Goal: Book appointment/travel/reservation

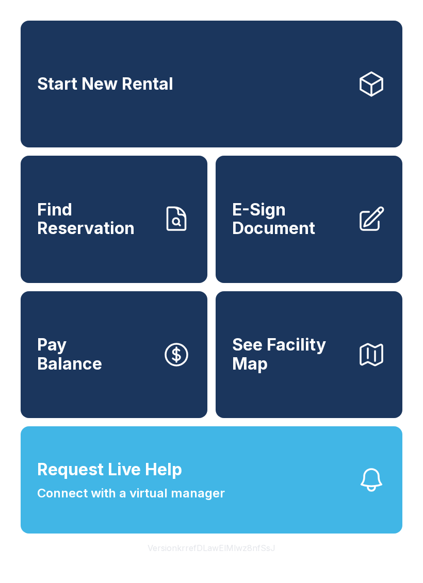
click at [377, 90] on icon at bounding box center [371, 84] width 29 height 29
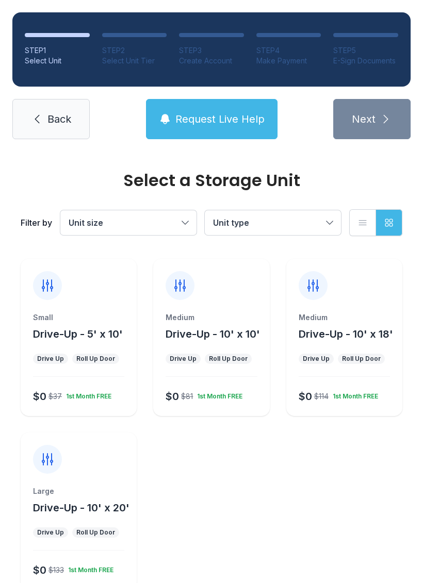
click at [91, 309] on div "Small Drive-Up - 5' x 10' Drive Up Roll Up Door $0 $37 1st Month FREE" at bounding box center [79, 337] width 116 height 157
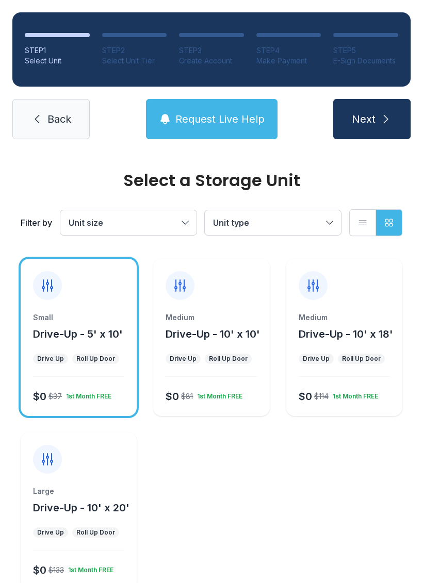
click at [368, 116] on span "Next" at bounding box center [363, 119] width 24 height 14
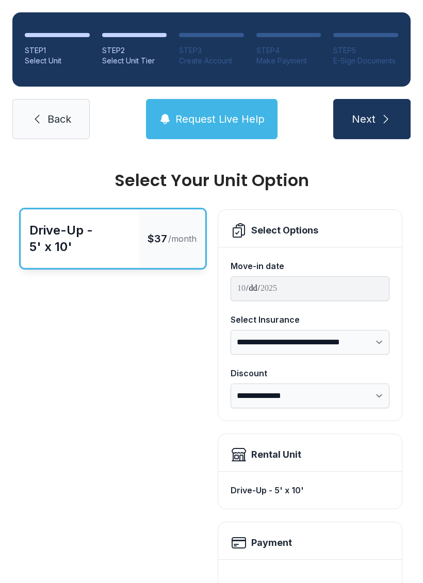
click at [198, 28] on ol "STEP 1 Select Unit STEP 2 Select Unit Tier STEP 3 Create Account STEP 4 Make Pa…" at bounding box center [211, 49] width 398 height 74
click at [373, 112] on span "Next" at bounding box center [363, 119] width 24 height 14
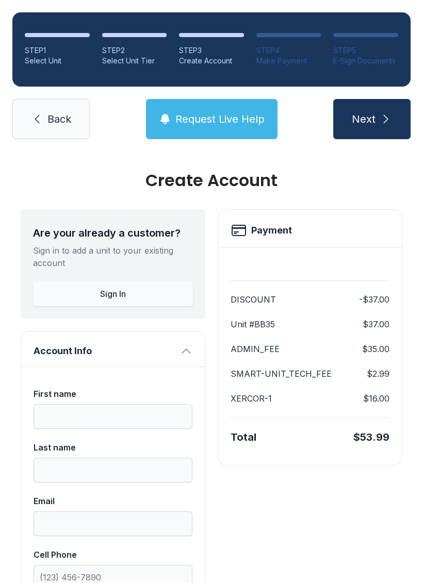
click at [133, 293] on button "Sign In" at bounding box center [113, 293] width 160 height 25
click at [55, 123] on span "Back" at bounding box center [59, 119] width 24 height 14
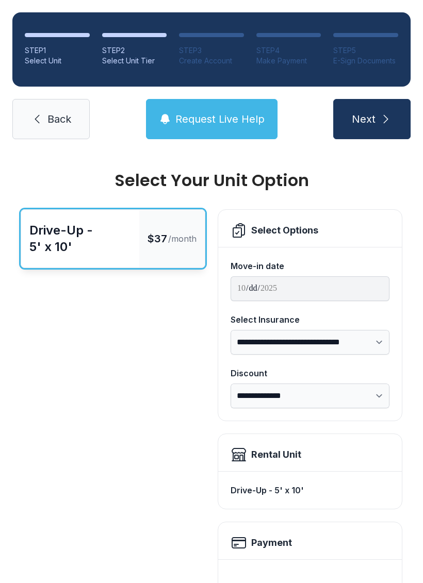
click at [374, 120] on span "Next" at bounding box center [363, 119] width 24 height 14
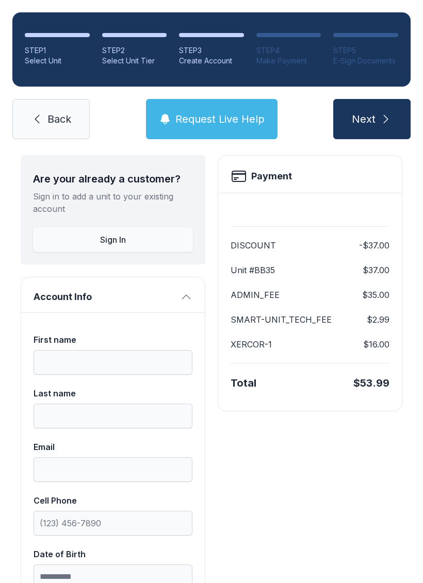
scroll to position [53, 0]
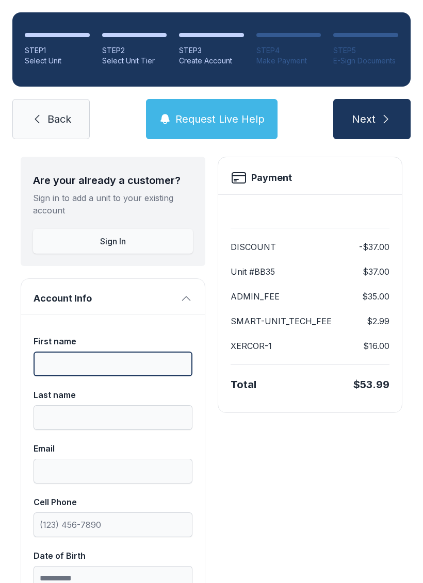
click at [125, 360] on input "First name" at bounding box center [112, 363] width 159 height 25
type input "*****"
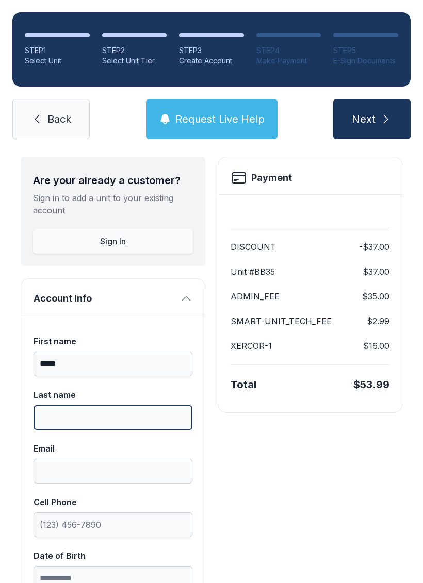
click at [99, 409] on input "Last name" at bounding box center [112, 417] width 159 height 25
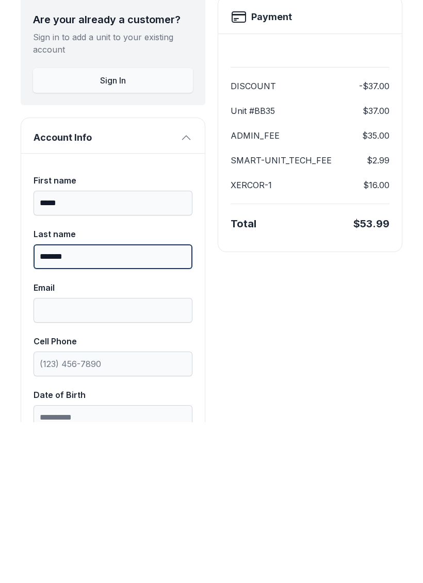
type input "*******"
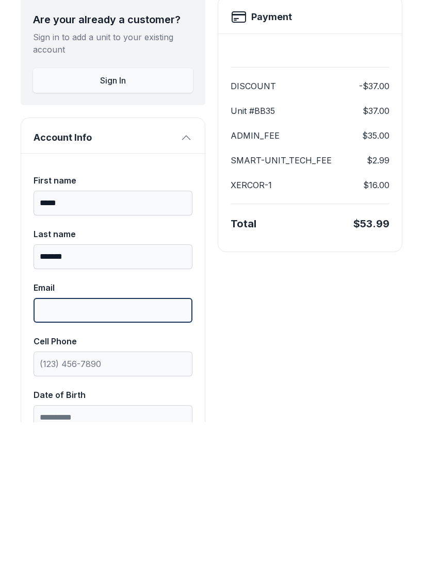
click at [99, 459] on input "Email" at bounding box center [112, 471] width 159 height 25
type input "**********"
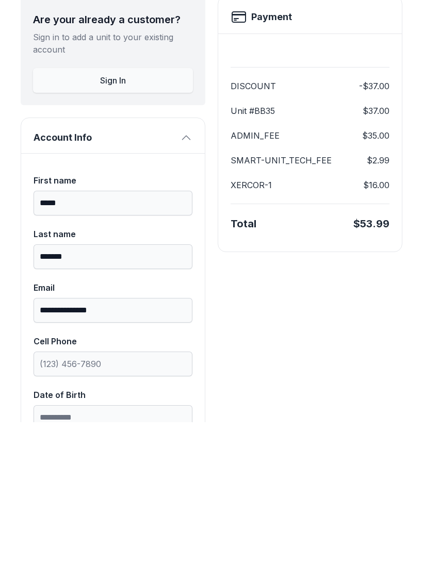
click at [392, 194] on div "DISCOUNT -$37.00 Unit #BB35 $37.00 ADMIN_FEE $35.00 SMART-UNIT_TECH_FEE $2.99 X…" at bounding box center [309, 303] width 183 height 218
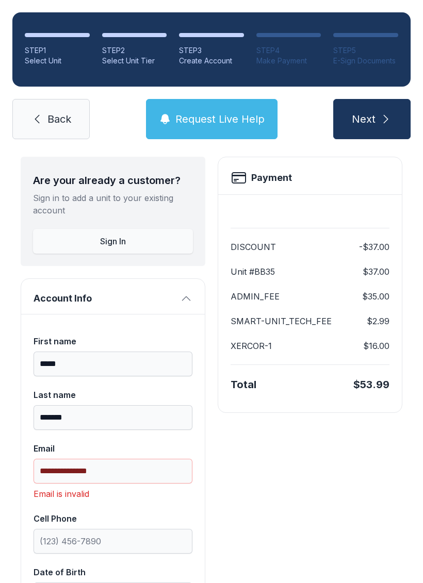
click at [376, 99] on button "Next" at bounding box center [371, 119] width 77 height 40
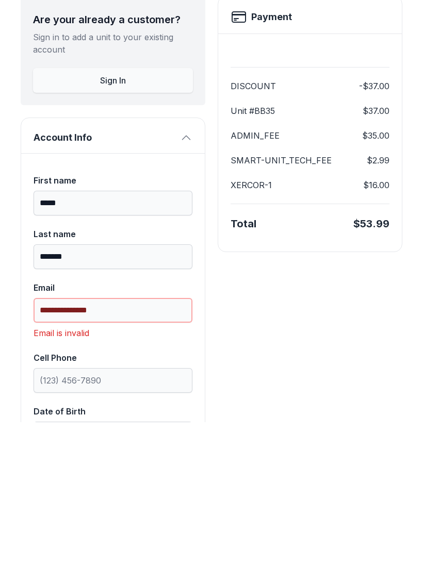
click at [142, 459] on input "**********" at bounding box center [112, 471] width 159 height 25
click at [382, 203] on div at bounding box center [309, 215] width 159 height 25
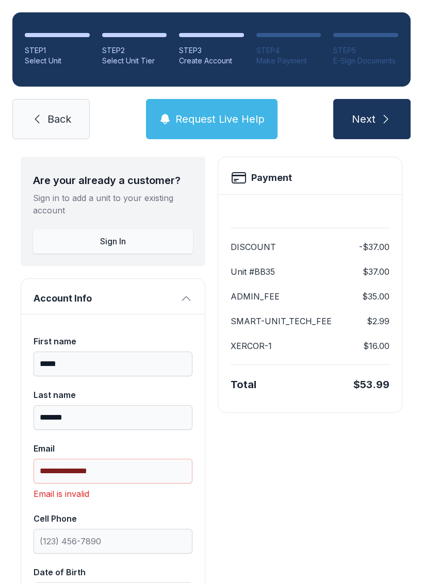
click at [375, 99] on button "Next" at bounding box center [371, 119] width 77 height 40
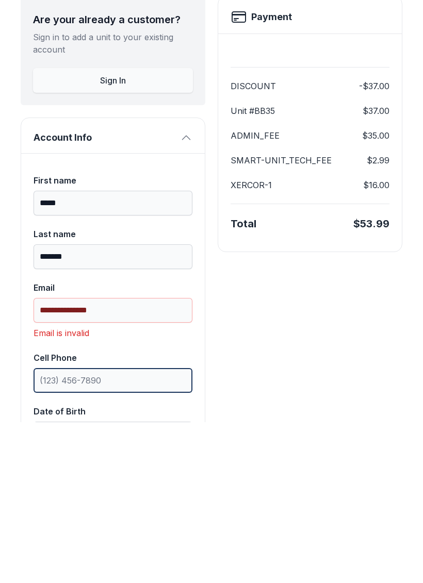
click at [128, 529] on input "Cell Phone" at bounding box center [112, 541] width 159 height 25
type input "(186) 344-0874"
click at [373, 203] on div at bounding box center [309, 215] width 159 height 25
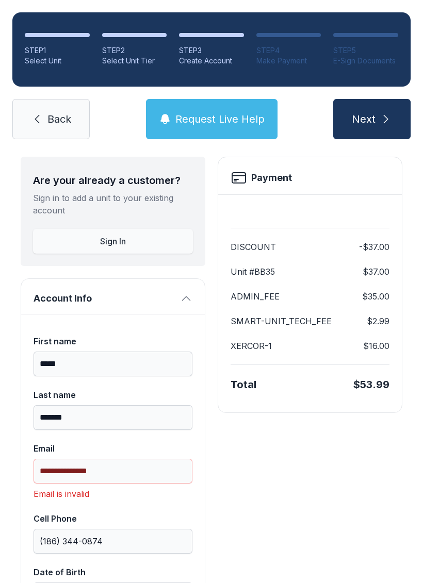
click at [371, 112] on span "Next" at bounding box center [363, 119] width 24 height 14
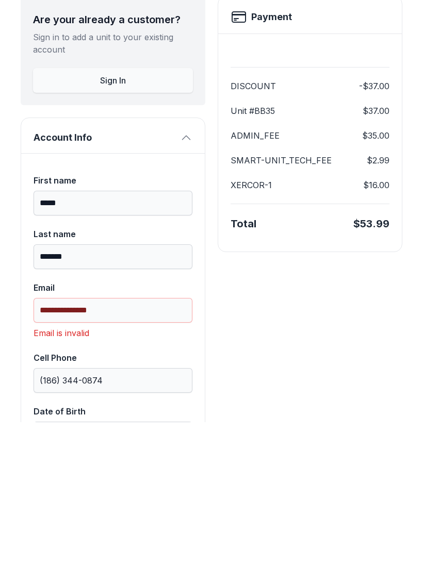
click at [394, 194] on div "DISCOUNT -$37.00 Unit #BB35 $37.00 ADMIN_FEE $35.00 SMART-UNIT_TECH_FEE $2.99 X…" at bounding box center [309, 303] width 183 height 218
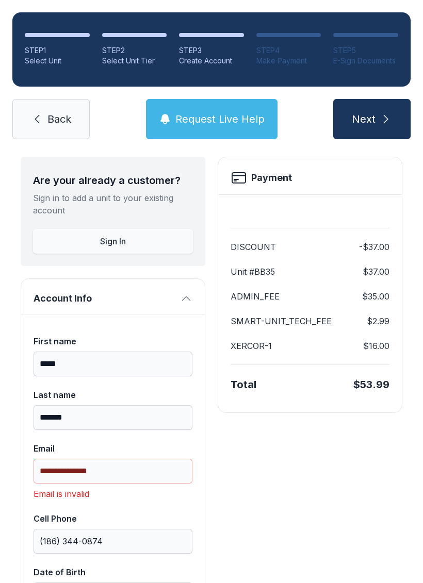
click at [378, 99] on button "Next" at bounding box center [371, 119] width 77 height 40
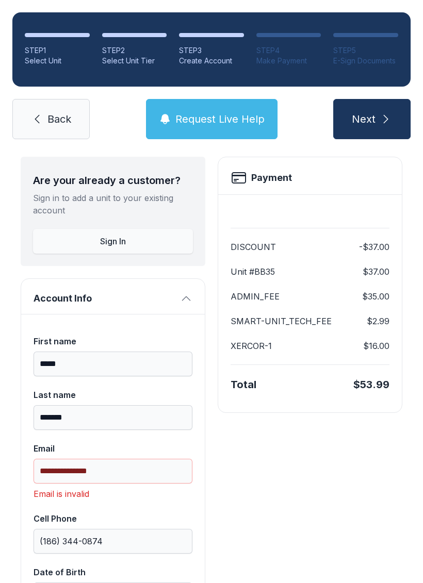
click at [60, 99] on link "Back" at bounding box center [50, 119] width 77 height 40
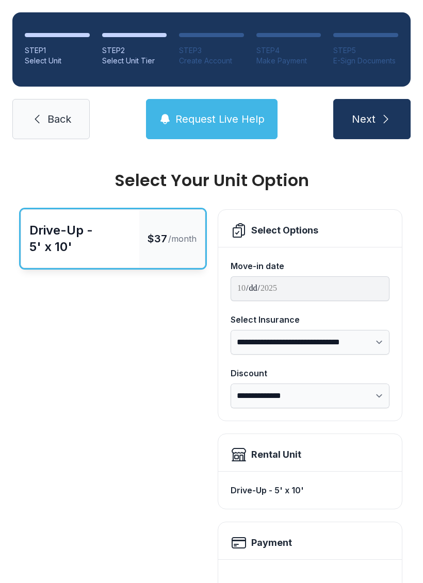
click at [68, 116] on span "Back" at bounding box center [59, 119] width 24 height 14
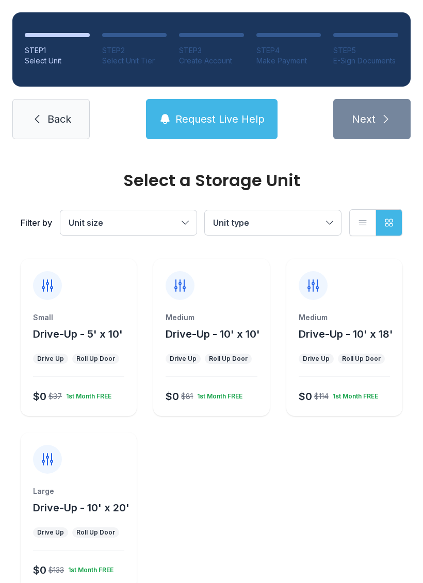
click at [51, 118] on span "Back" at bounding box center [59, 119] width 24 height 14
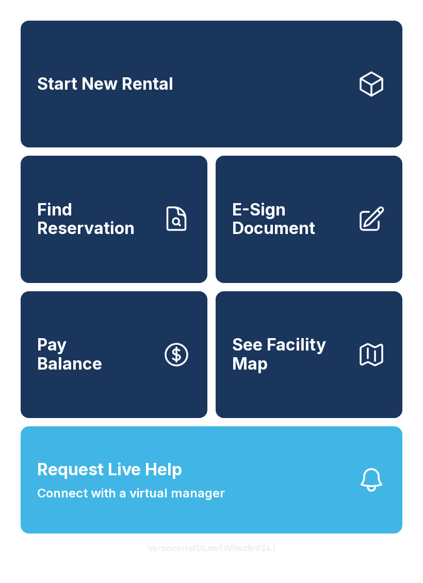
click at [81, 219] on span "Find Reservation" at bounding box center [95, 219] width 116 height 38
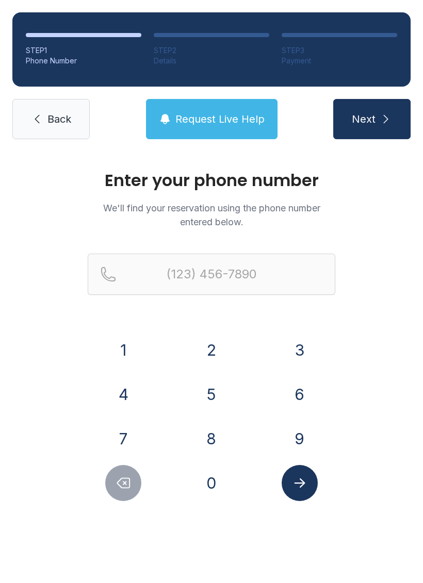
click at [126, 348] on button "1" at bounding box center [123, 350] width 36 height 36
click at [211, 431] on button "8" at bounding box center [211, 439] width 36 height 36
click at [299, 393] on button "6" at bounding box center [299, 394] width 36 height 36
click at [298, 348] on button "3" at bounding box center [299, 350] width 36 height 36
click at [127, 390] on button "4" at bounding box center [123, 394] width 36 height 36
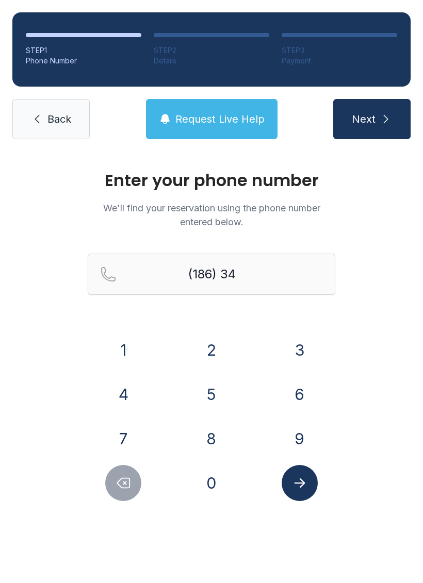
click at [126, 389] on button "4" at bounding box center [123, 394] width 36 height 36
click at [215, 477] on button "0" at bounding box center [211, 483] width 36 height 36
click at [210, 435] on button "8" at bounding box center [211, 439] width 36 height 36
click at [127, 433] on button "7" at bounding box center [123, 439] width 36 height 36
click at [126, 391] on button "4" at bounding box center [123, 394] width 36 height 36
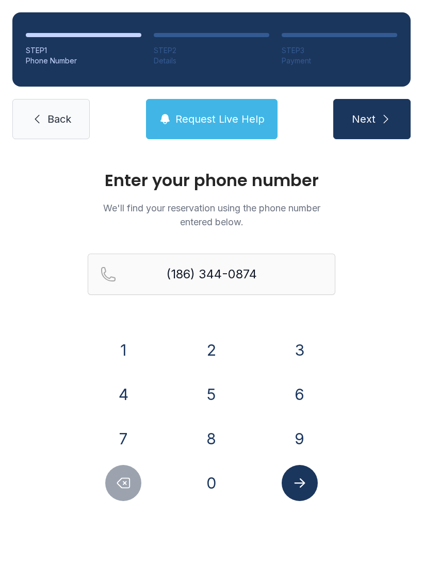
click at [219, 399] on button "5" at bounding box center [211, 394] width 36 height 36
click at [215, 396] on button "5" at bounding box center [211, 394] width 36 height 36
click at [303, 472] on button "Submit lookup form" at bounding box center [299, 483] width 36 height 36
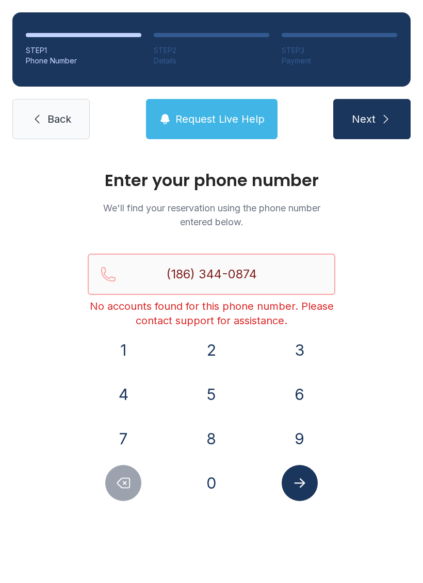
click at [220, 294] on input "(186) 344-0874" at bounding box center [211, 274] width 247 height 41
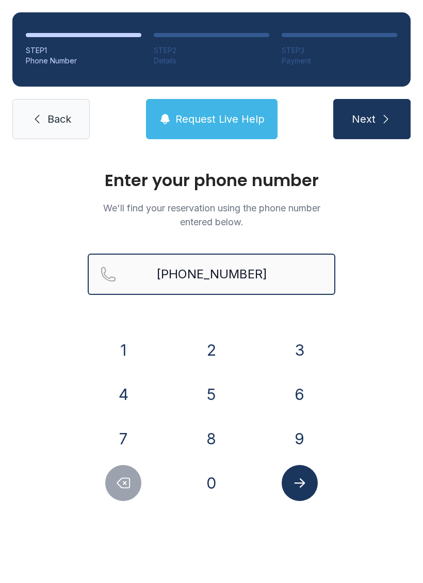
type input "[PHONE_NUMBER]"
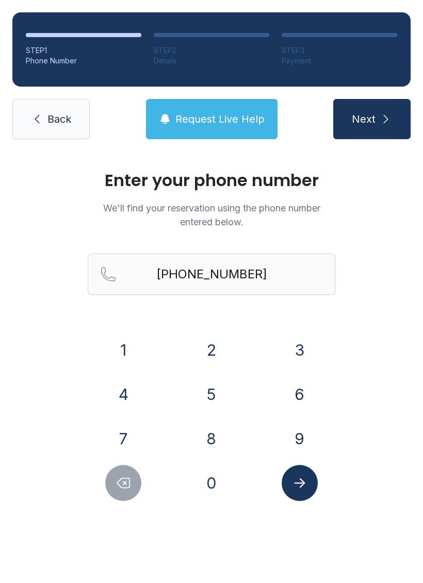
click at [375, 112] on button "Next" at bounding box center [371, 119] width 77 height 40
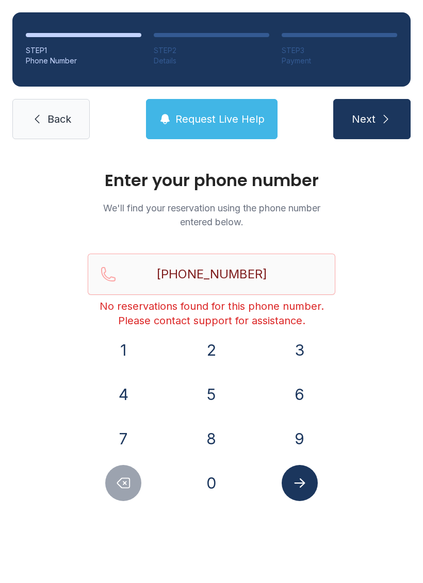
click at [368, 106] on button "Next" at bounding box center [371, 119] width 77 height 40
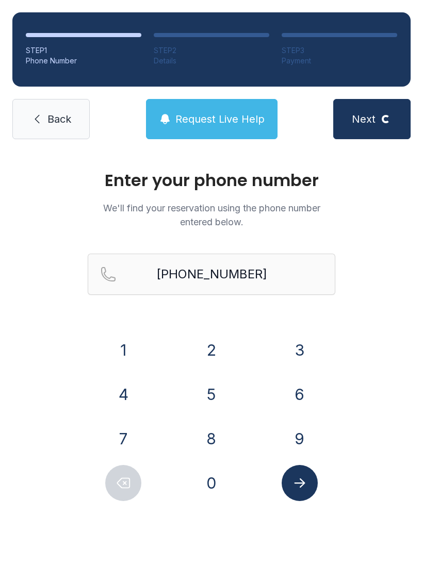
select select "**"
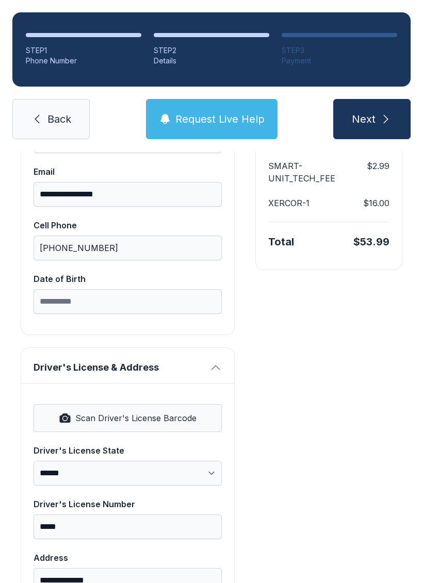
scroll to position [208, 0]
click at [375, 116] on button "Next" at bounding box center [371, 119] width 77 height 40
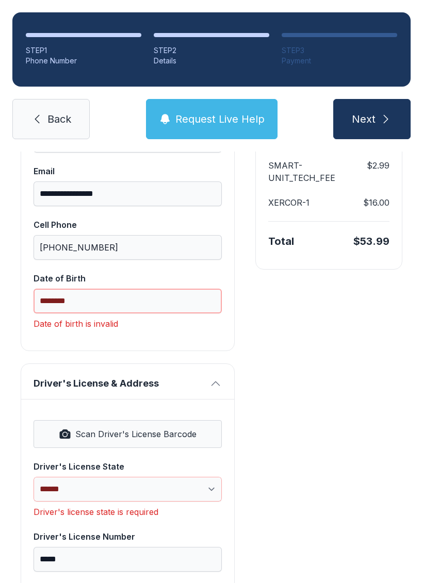
type input "********"
click at [372, 116] on span "Next" at bounding box center [363, 119] width 24 height 14
click at [367, 121] on span "Next" at bounding box center [363, 119] width 24 height 14
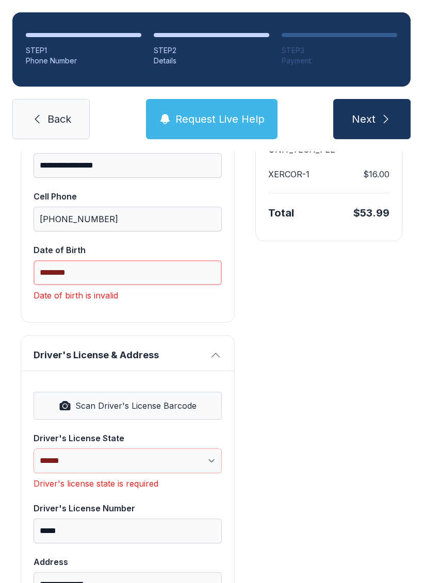
scroll to position [236, 0]
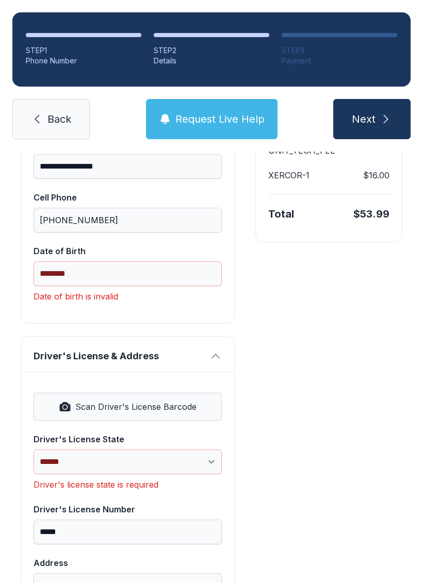
click at [373, 112] on span "Next" at bounding box center [363, 119] width 24 height 14
click at [378, 123] on button "Next" at bounding box center [371, 119] width 77 height 40
click at [56, 109] on link "Back" at bounding box center [50, 119] width 77 height 40
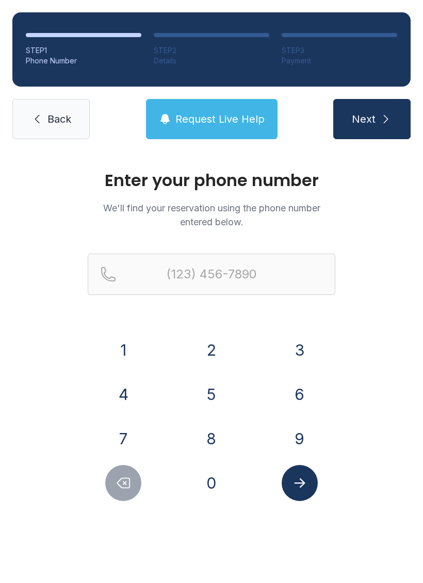
click at [42, 15] on ol "STEP 1 Phone Number STEP 2 Details STEP 3 Payment" at bounding box center [211, 49] width 398 height 74
click at [59, 171] on div "Enter your phone number We'll find your reservation using the phone number ente…" at bounding box center [211, 347] width 423 height 391
